Goal: Find specific page/section: Find specific page/section

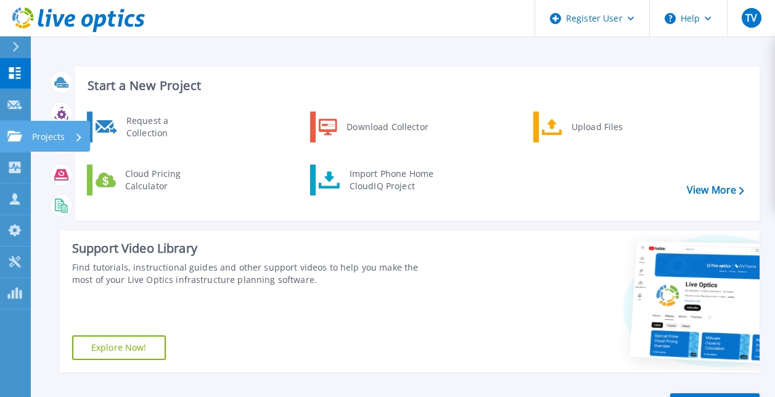
click at [21, 137] on icon at bounding box center [14, 136] width 15 height 10
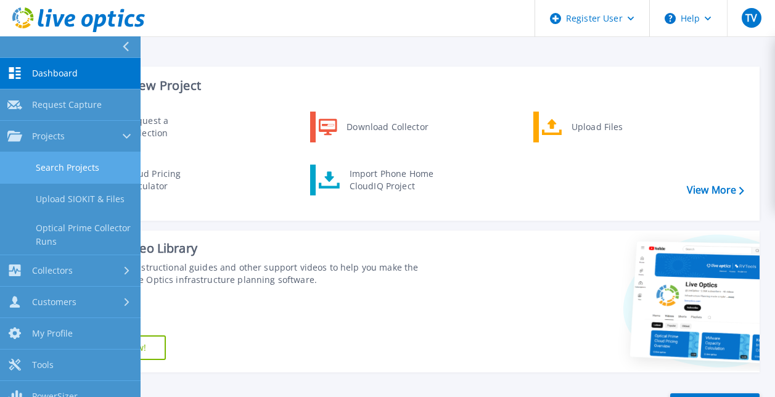
click at [77, 159] on link "Search Projects" at bounding box center [70, 167] width 141 height 31
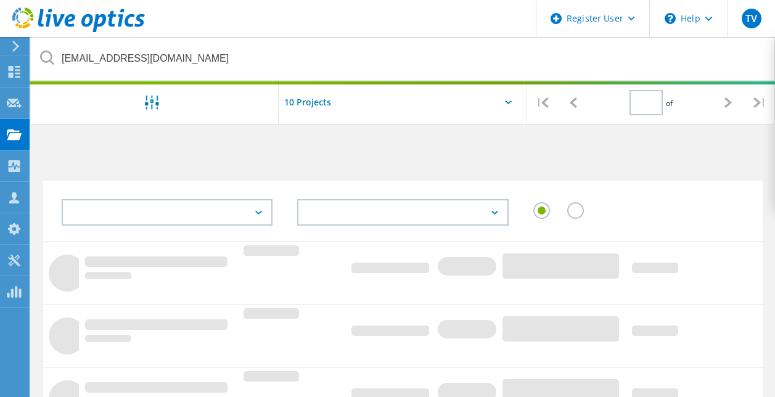
type input "1"
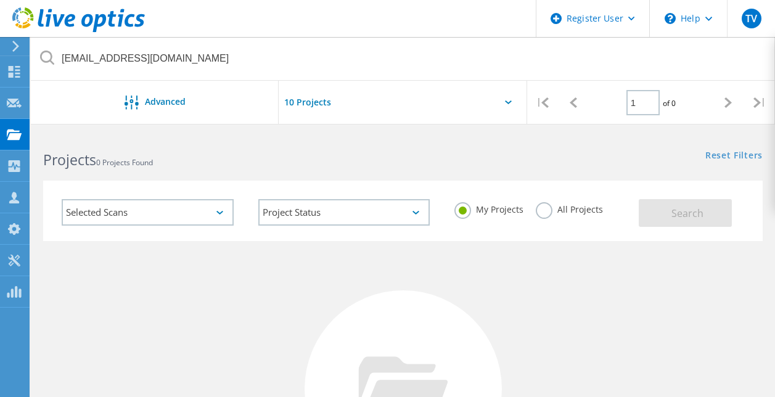
click at [312, 104] on input "text" at bounding box center [340, 102] width 123 height 43
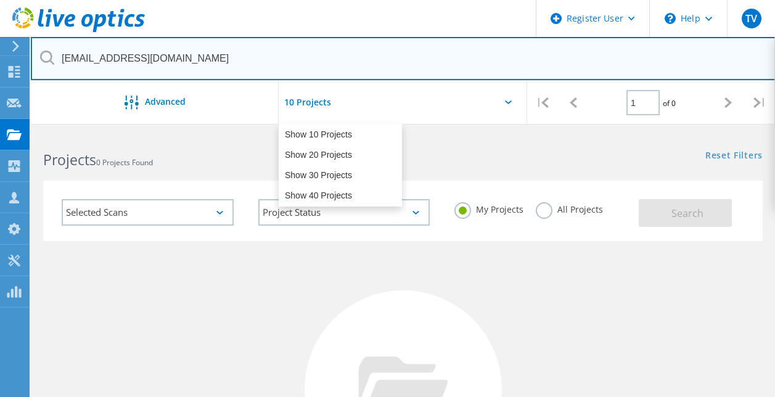
click at [238, 58] on input "mmartin@am-truetzschler.com" at bounding box center [403, 58] width 745 height 43
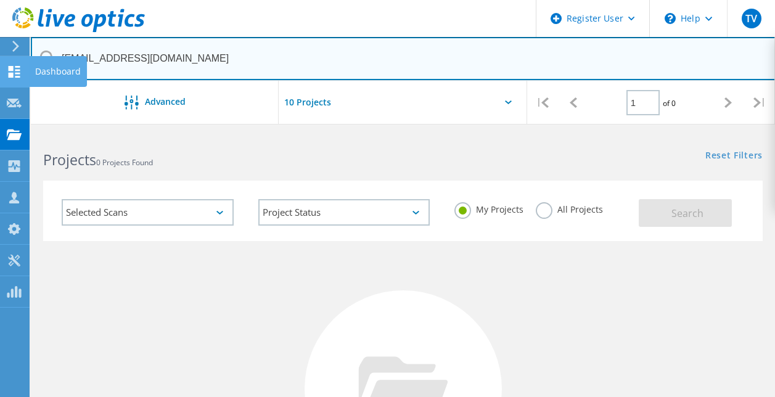
drag, startPoint x: 238, startPoint y: 56, endPoint x: 4, endPoint y: 60, distance: 234.4
click at [4, 133] on div "Register User \n Help Explore Helpful Articles Contact Support TV Dell User Tor…" at bounding box center [387, 372] width 775 height 479
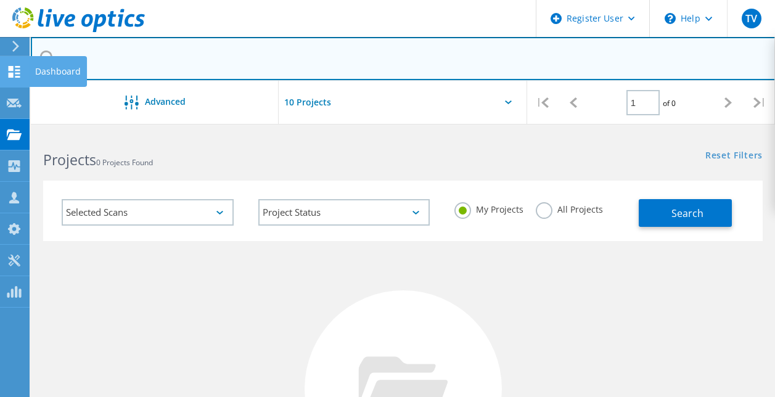
type input "m"
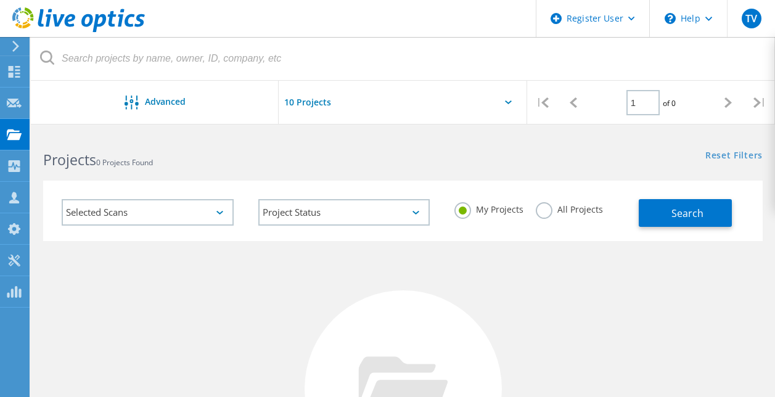
click at [570, 202] on label "All Projects" at bounding box center [569, 208] width 67 height 12
click at [0, 0] on input "All Projects" at bounding box center [0, 0] width 0 height 0
click at [376, 163] on h2 "Projects 0 Projects Found" at bounding box center [216, 160] width 347 height 20
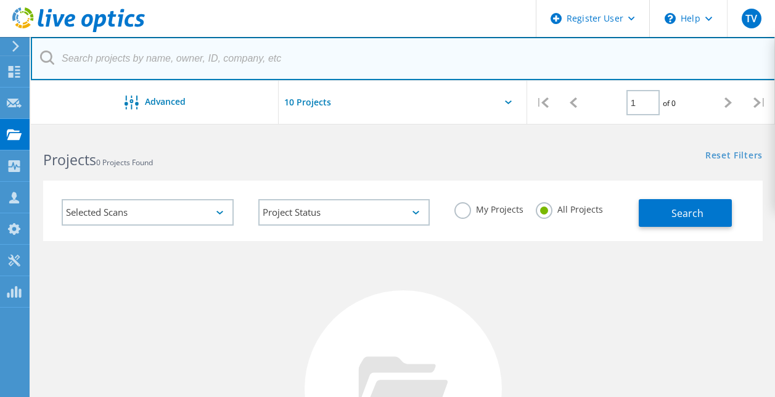
click at [198, 61] on input "text" at bounding box center [403, 58] width 745 height 43
paste input "Gary.Upton@sageai.com"
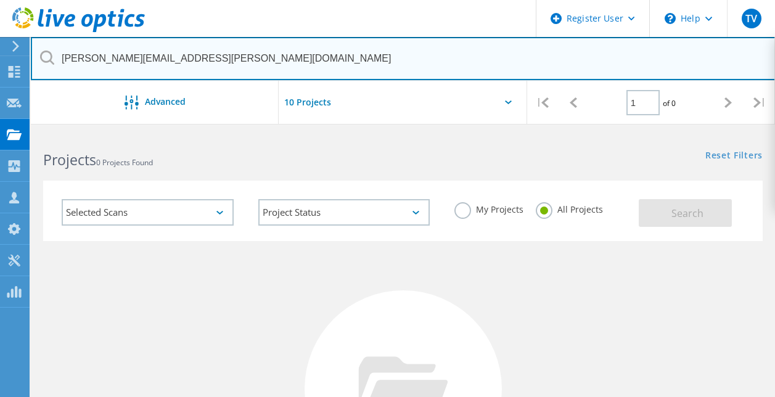
drag, startPoint x: 221, startPoint y: 56, endPoint x: 53, endPoint y: 53, distance: 167.8
click at [53, 53] on div "Gary.Upton@sageai.com" at bounding box center [403, 59] width 744 height 44
paste input "Scott.Kerr@sageai.com"
type input "Scott.Kerr@sageai.com"
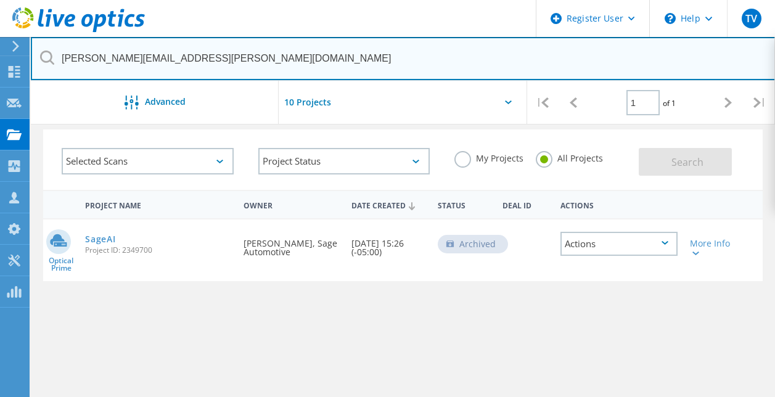
scroll to position [54, 0]
